Goal: Check status: Check status

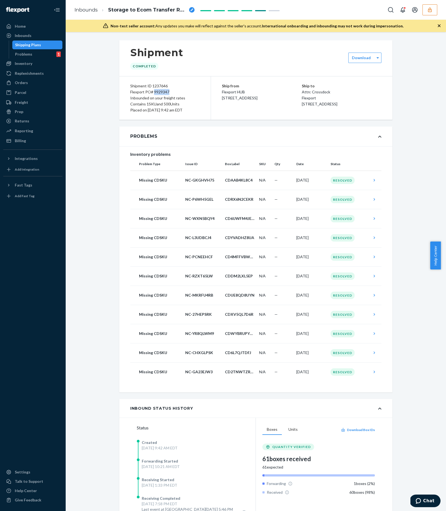
click at [25, 44] on div "Shipping Plans" at bounding box center [28, 44] width 26 height 5
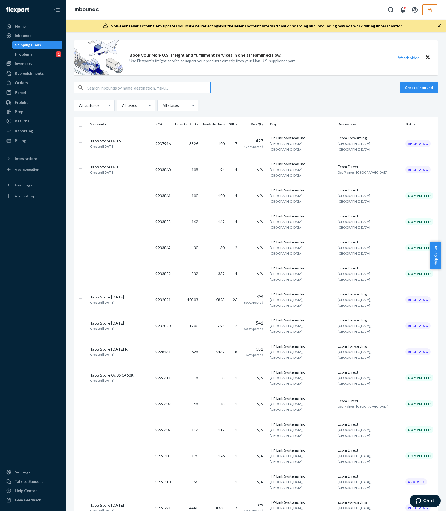
click at [428, 13] on button "button" at bounding box center [430, 9] width 15 height 11
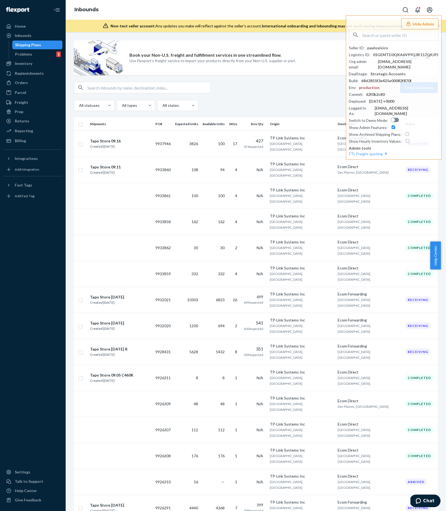
click at [225, 91] on div "Create inbound" at bounding box center [256, 87] width 364 height 11
click at [257, 91] on div "Create inbound" at bounding box center [256, 87] width 364 height 11
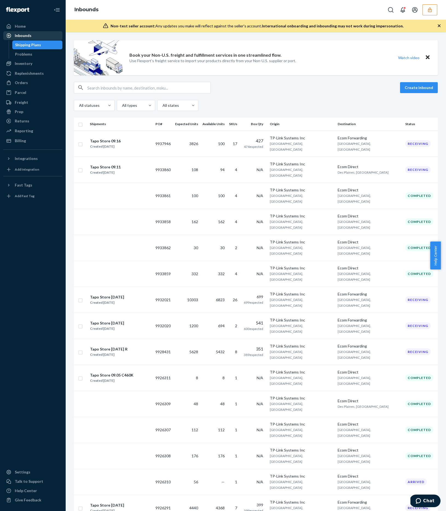
click at [34, 36] on div "Inbounds" at bounding box center [33, 36] width 58 height 8
click at [19, 36] on div "Inbounds" at bounding box center [23, 35] width 17 height 5
click at [429, 9] on icon "button" at bounding box center [430, 9] width 4 height 5
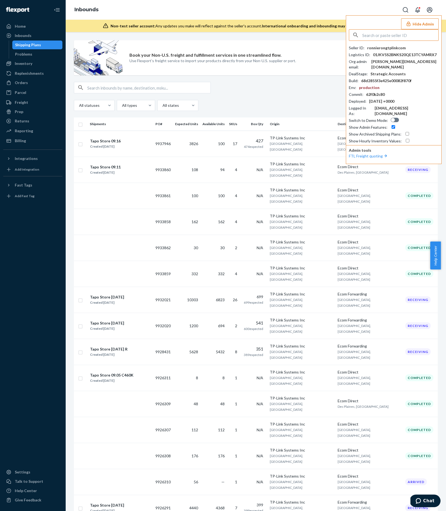
type input "p"
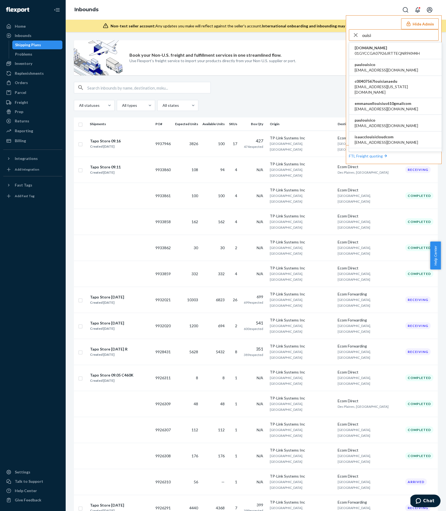
type input "ouisi"
click at [381, 65] on li "paulouisico [EMAIL_ADDRESS][DOMAIN_NAME]" at bounding box center [395, 67] width 93 height 17
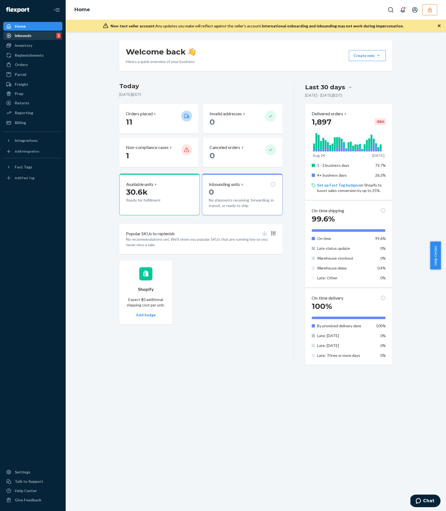
click at [42, 37] on div "Inbounds 1" at bounding box center [33, 36] width 58 height 8
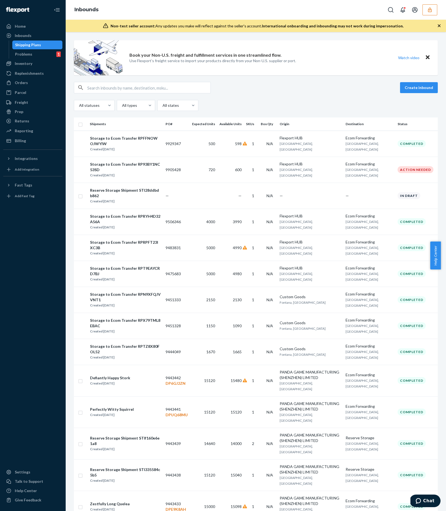
click at [432, 15] on button "button" at bounding box center [430, 9] width 15 height 11
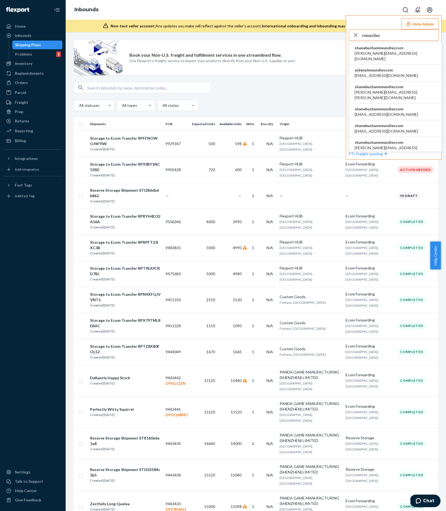
type input "meundies"
click at [402, 53] on span "aaronjhon.ygay@awesomecx.com" at bounding box center [396, 56] width 82 height 11
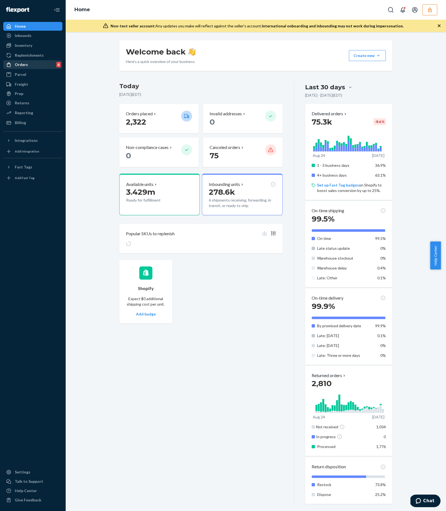
click at [37, 65] on div "Orders 6" at bounding box center [33, 65] width 58 height 8
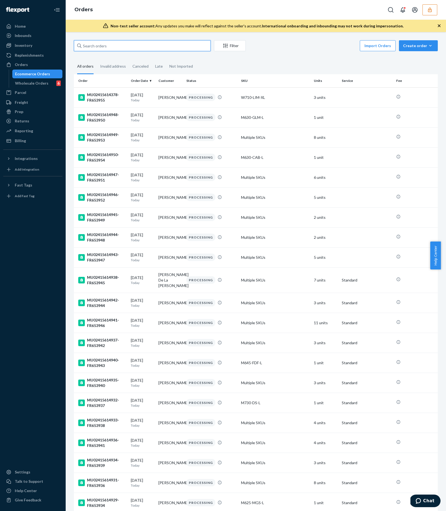
click at [180, 47] on input "text" at bounding box center [142, 45] width 137 height 11
paste input "134534679"
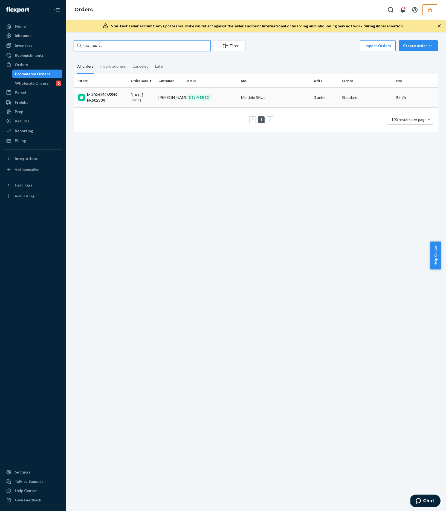
type input "134534679"
click at [232, 93] on td "DELIVERED" at bounding box center [211, 97] width 55 height 20
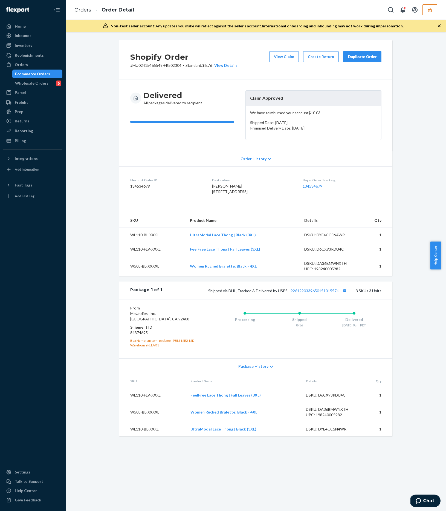
click at [260, 160] on span "Order History" at bounding box center [254, 158] width 26 height 5
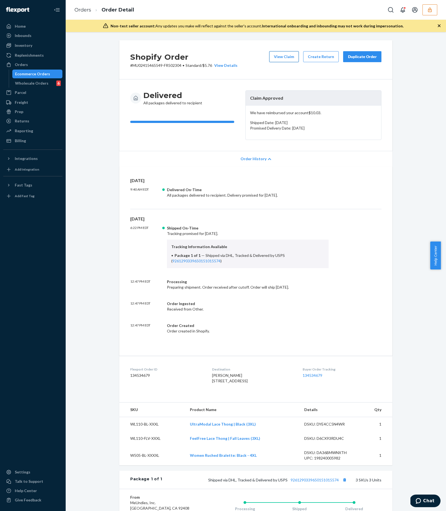
click at [282, 57] on button "View Claim" at bounding box center [284, 56] width 30 height 11
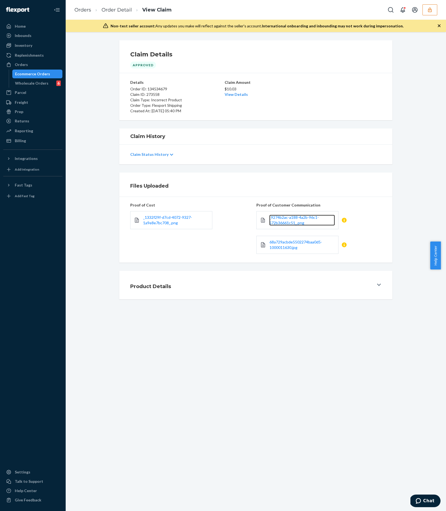
click at [305, 222] on link "_9274b2ac-a188-4a2b-96c1-572b36661c51_.png" at bounding box center [302, 220] width 66 height 11
click at [295, 240] on span "68a729acbde5502274baa0d5-1000011630.jpg" at bounding box center [296, 245] width 53 height 10
